Goal: Information Seeking & Learning: Learn about a topic

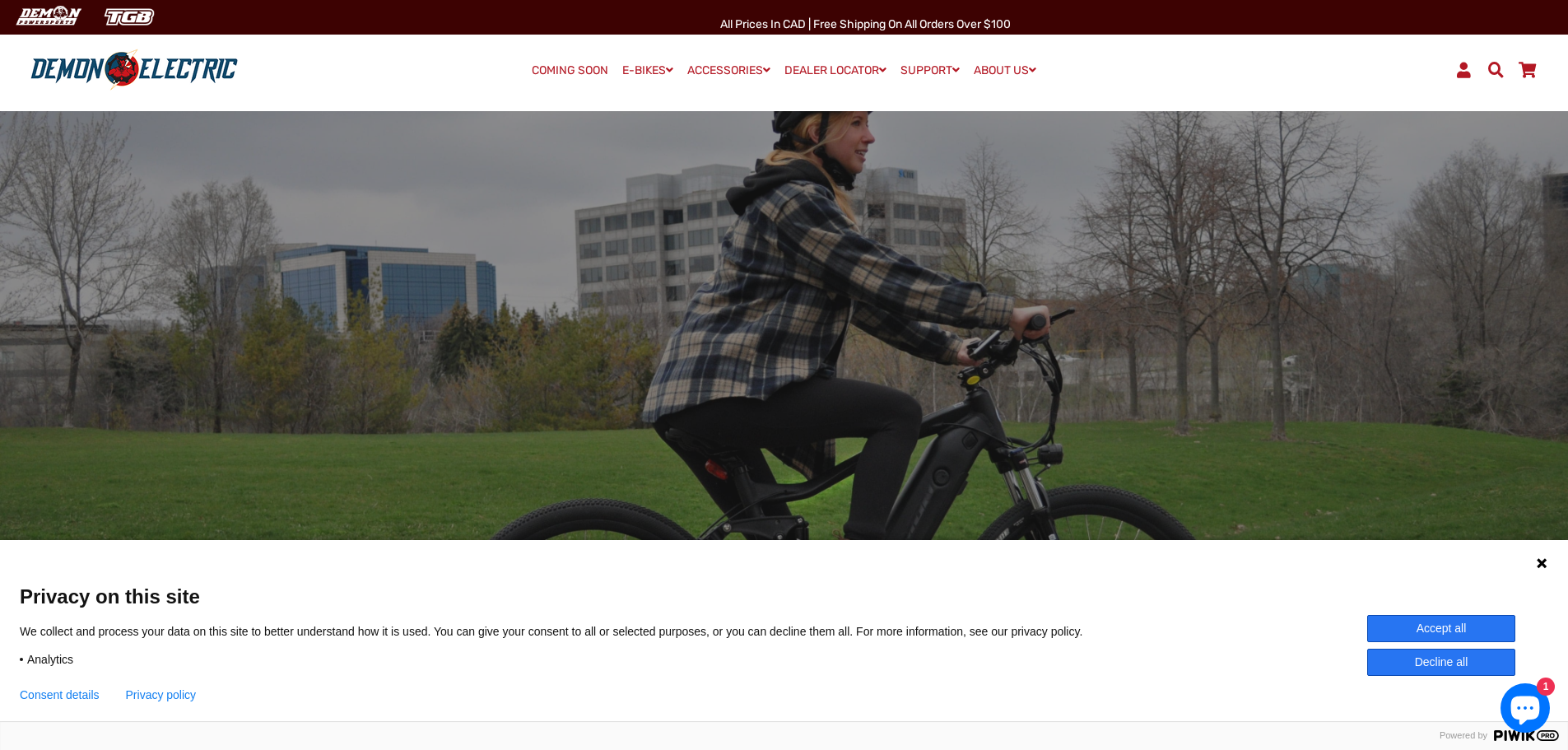
click at [1473, 624] on button "Accept all" at bounding box center [1441, 629] width 149 height 28
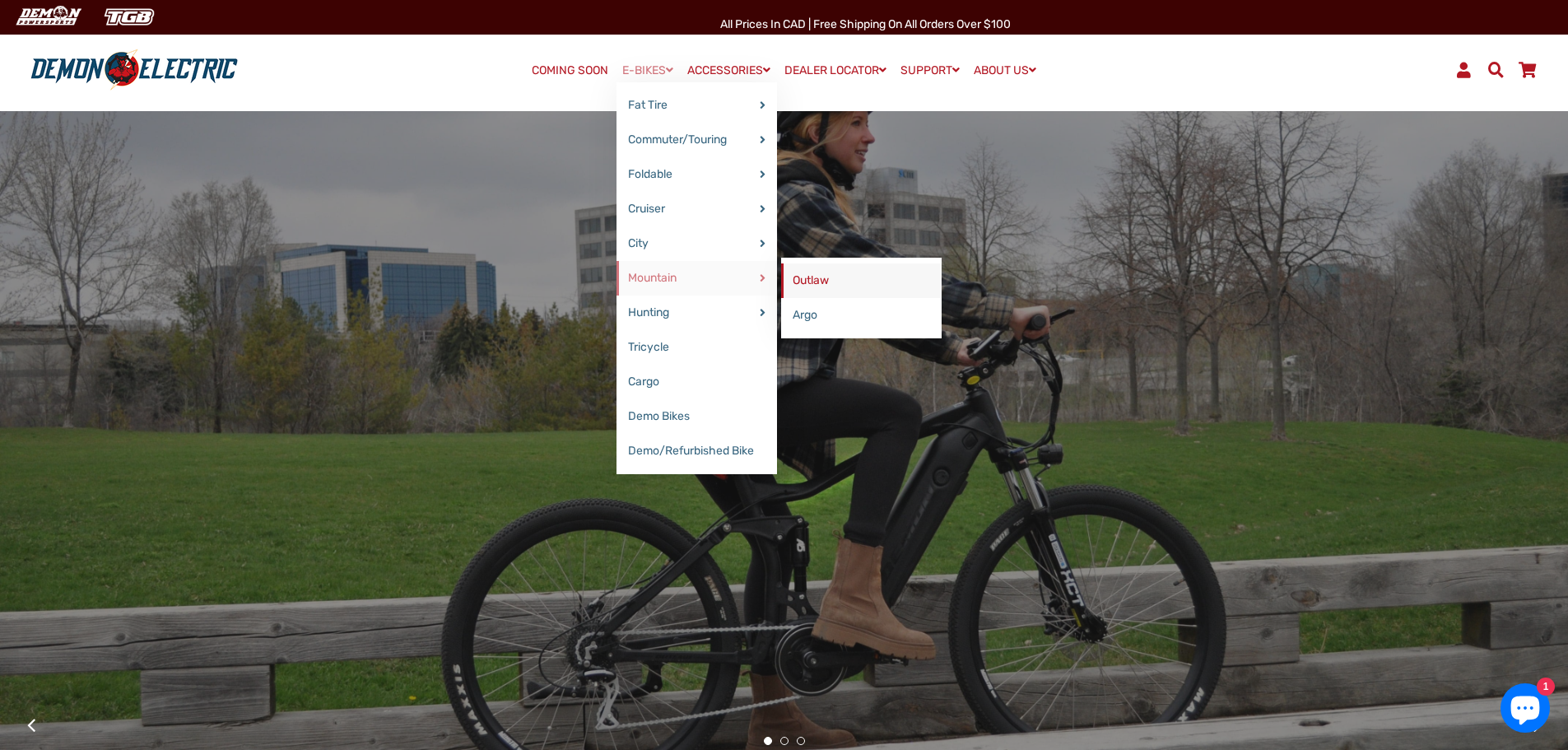
click at [803, 280] on link "Outlaw" at bounding box center [861, 281] width 160 height 34
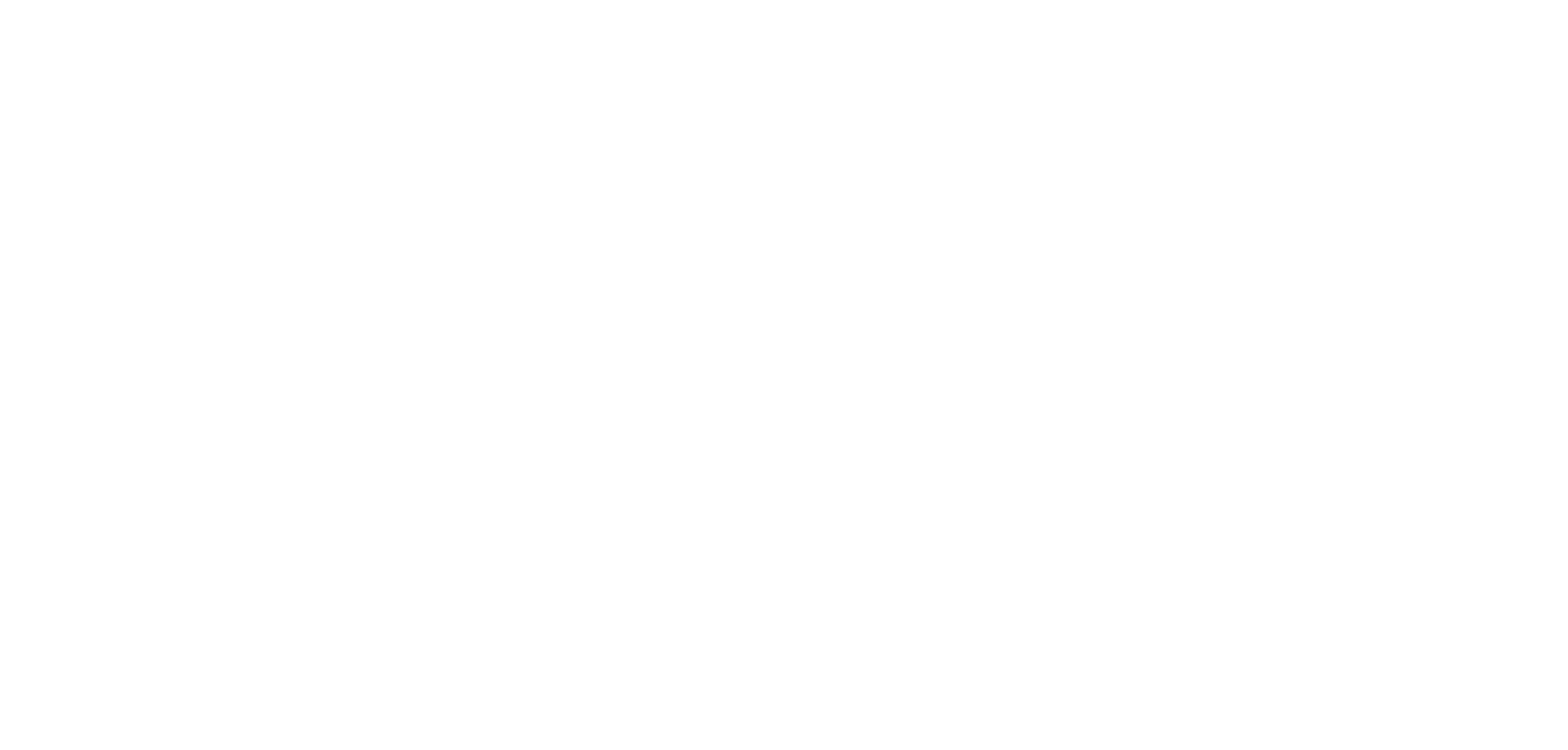
select select "******"
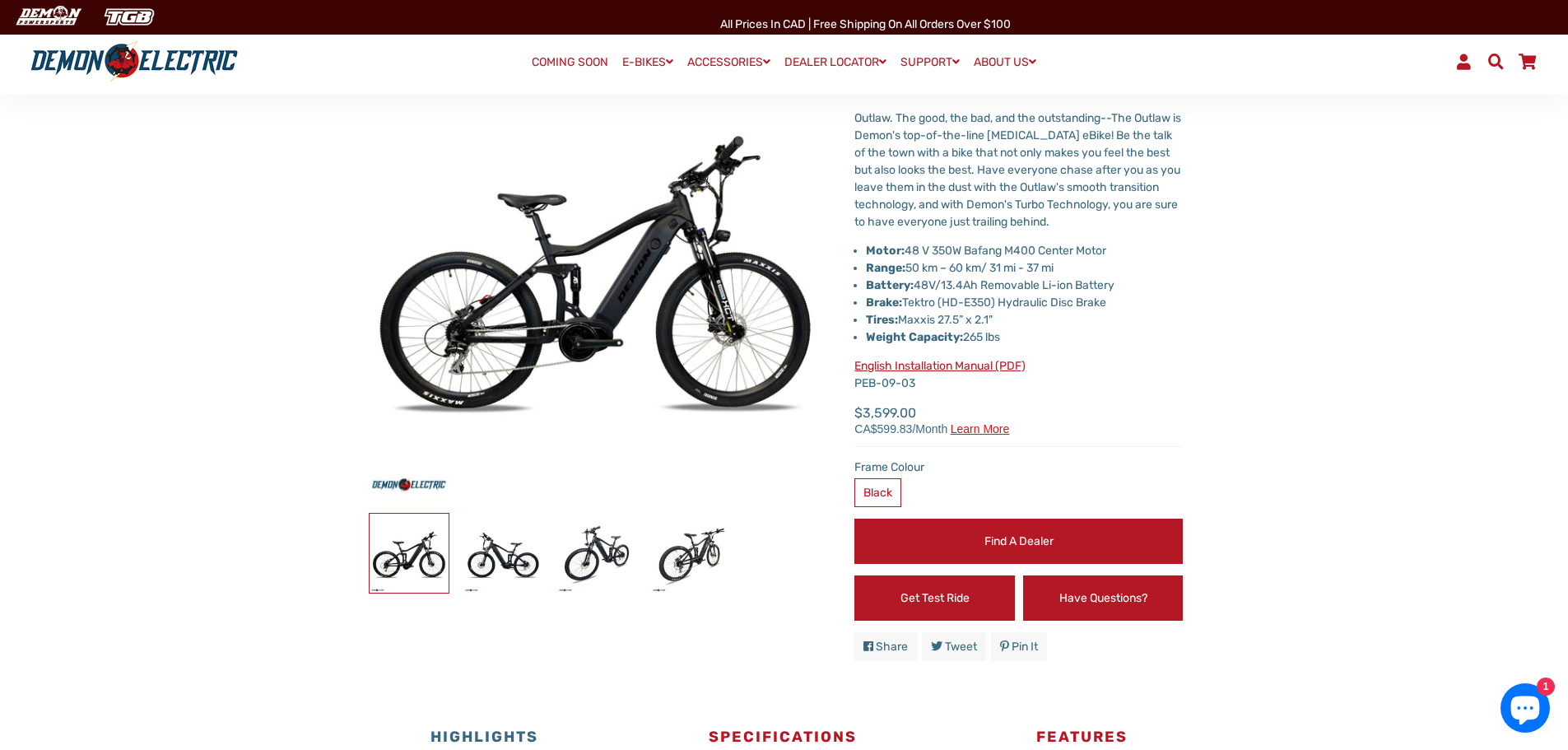
scroll to position [201, 0]
